Goal: Transaction & Acquisition: Purchase product/service

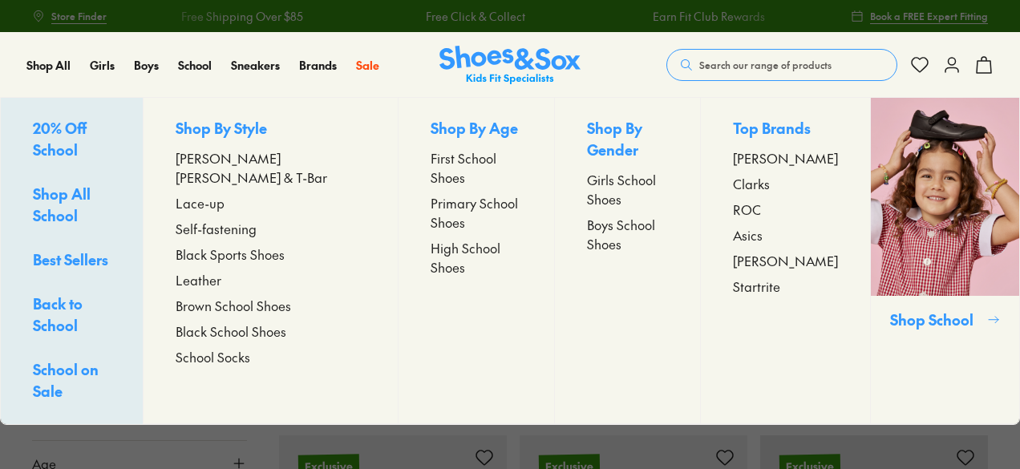
click at [442, 160] on span "First School Shoes" at bounding box center [475, 167] width 91 height 38
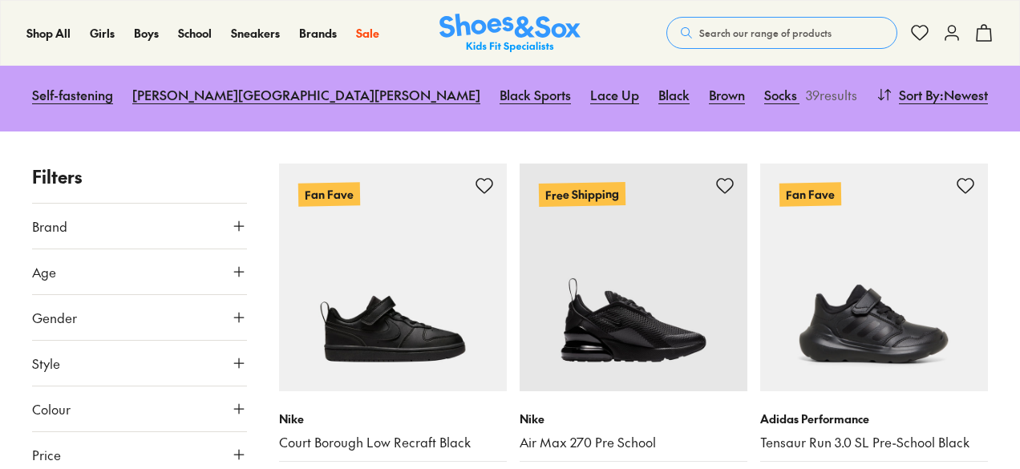
click at [46, 322] on span "Gender" at bounding box center [54, 317] width 45 height 19
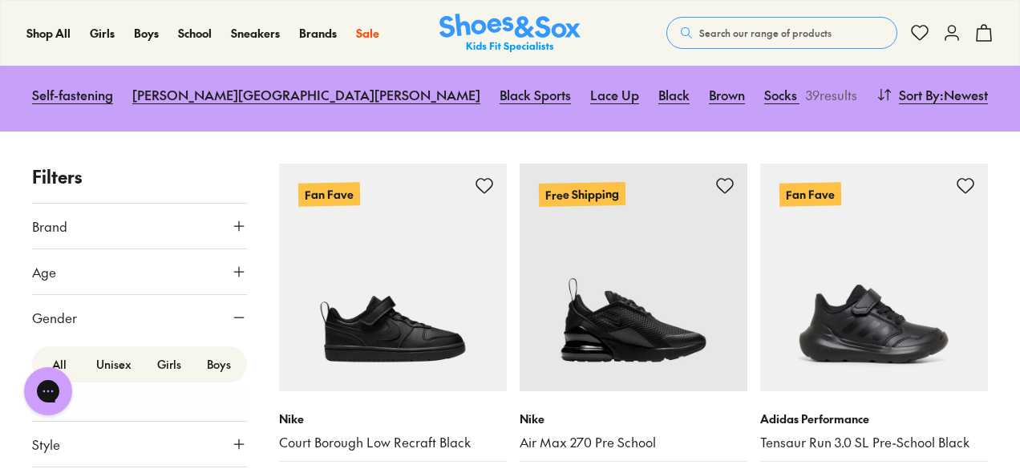
click at [160, 366] on label "Girls" at bounding box center [169, 364] width 50 height 30
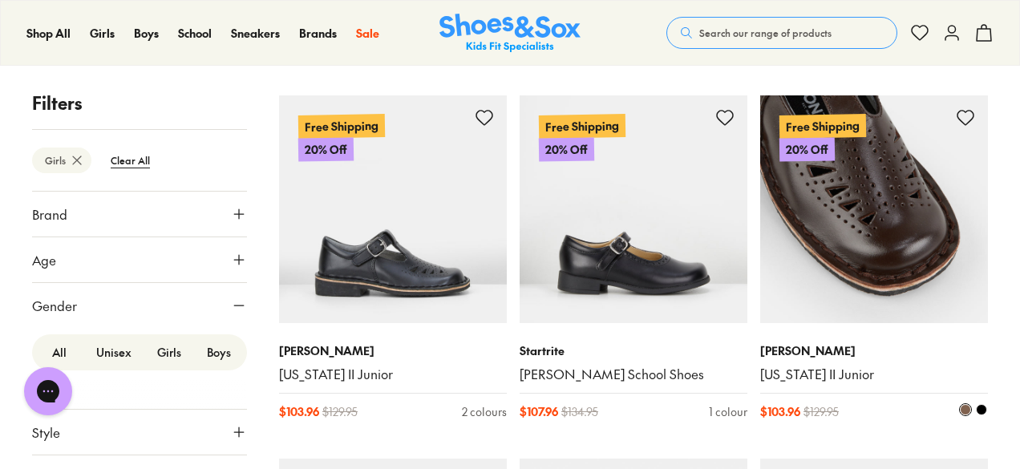
scroll to position [933, 0]
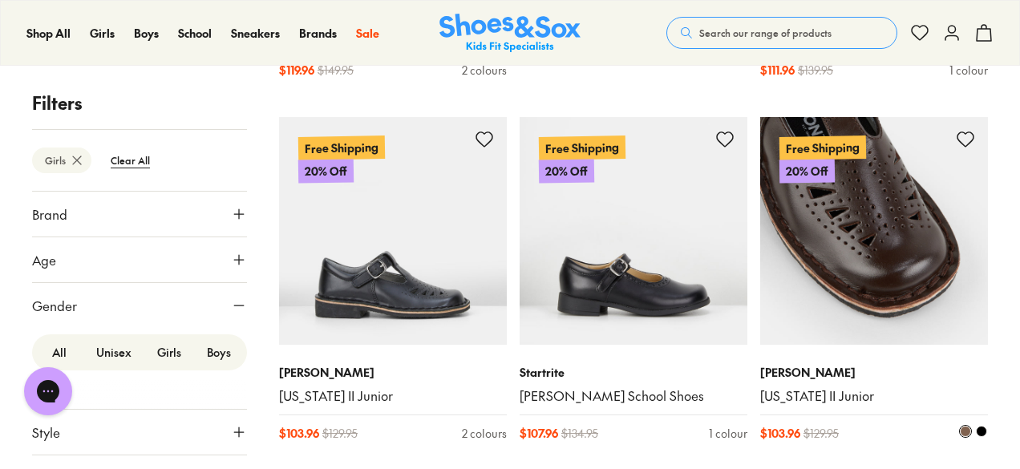
click at [908, 199] on img at bounding box center [874, 231] width 228 height 228
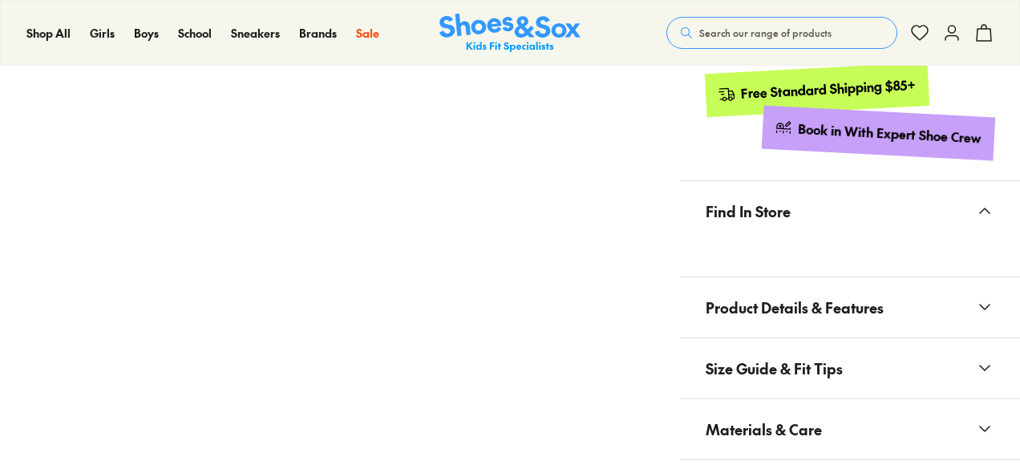
select select "*"
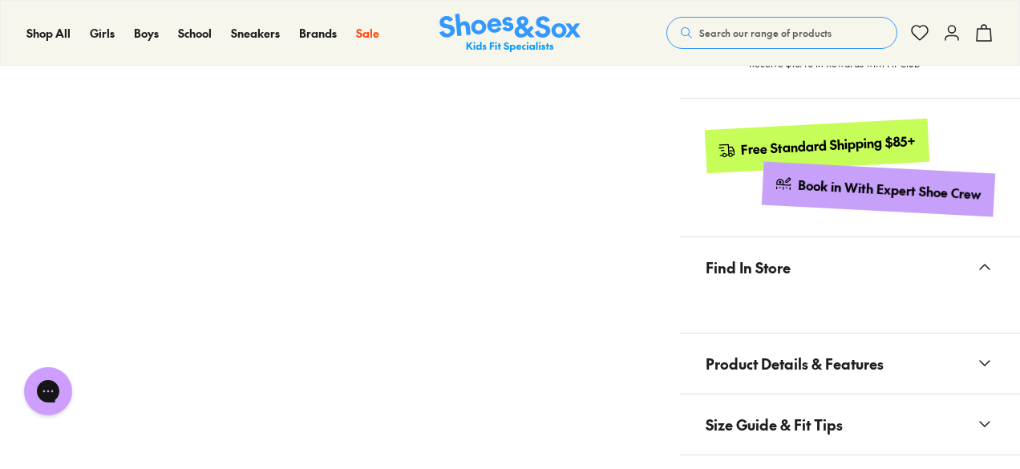
click at [790, 340] on span "Product Details & Features" at bounding box center [794, 363] width 178 height 47
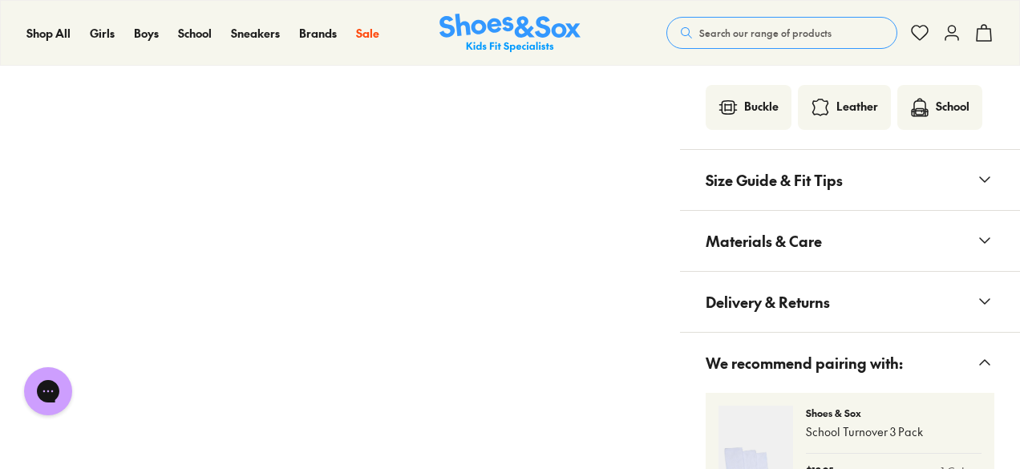
scroll to position [1360, 0]
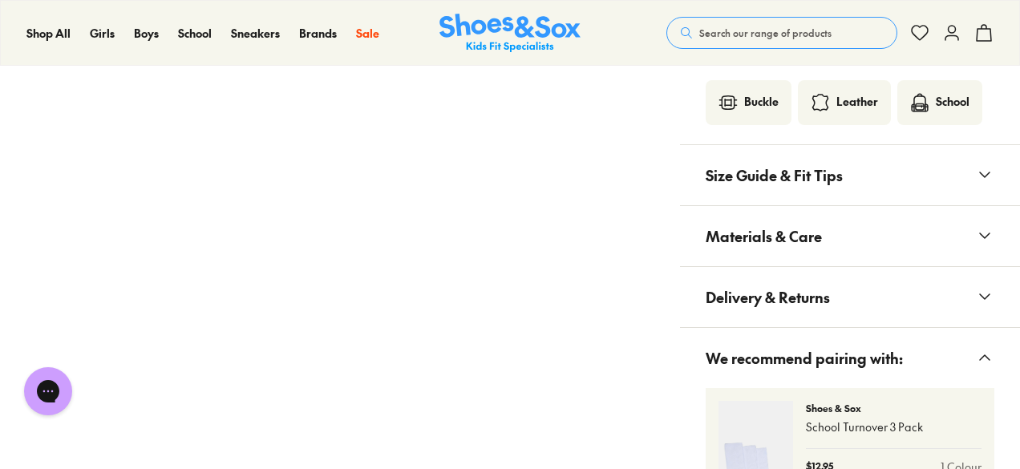
click at [761, 212] on span "Materials & Care" at bounding box center [763, 235] width 116 height 47
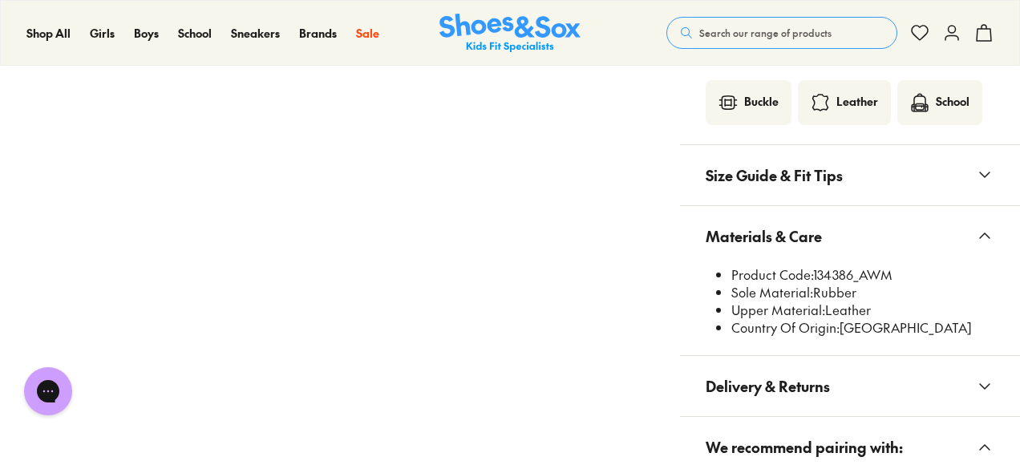
click at [761, 212] on span "Materials & Care" at bounding box center [763, 235] width 116 height 47
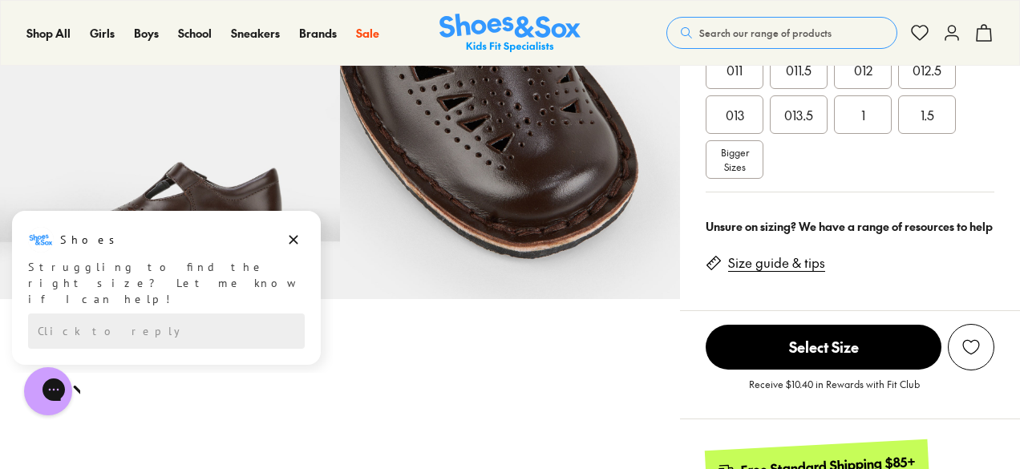
scroll to position [398, 0]
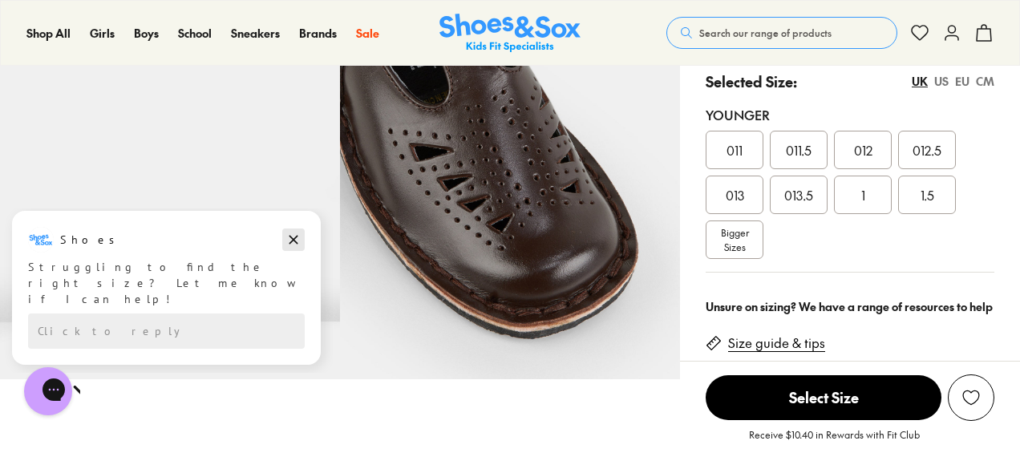
click at [297, 240] on icon "Dismiss campaign" at bounding box center [293, 239] width 16 height 19
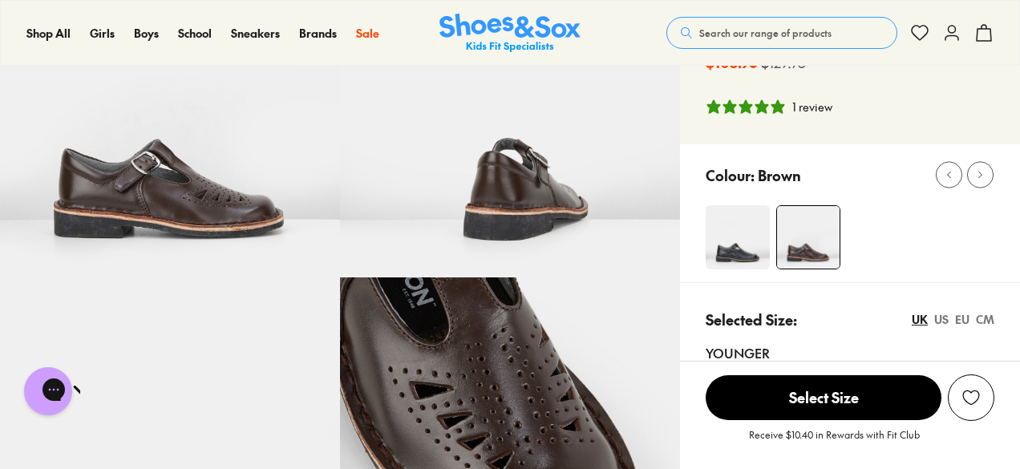
scroll to position [80, 0]
